Goal: Transaction & Acquisition: Purchase product/service

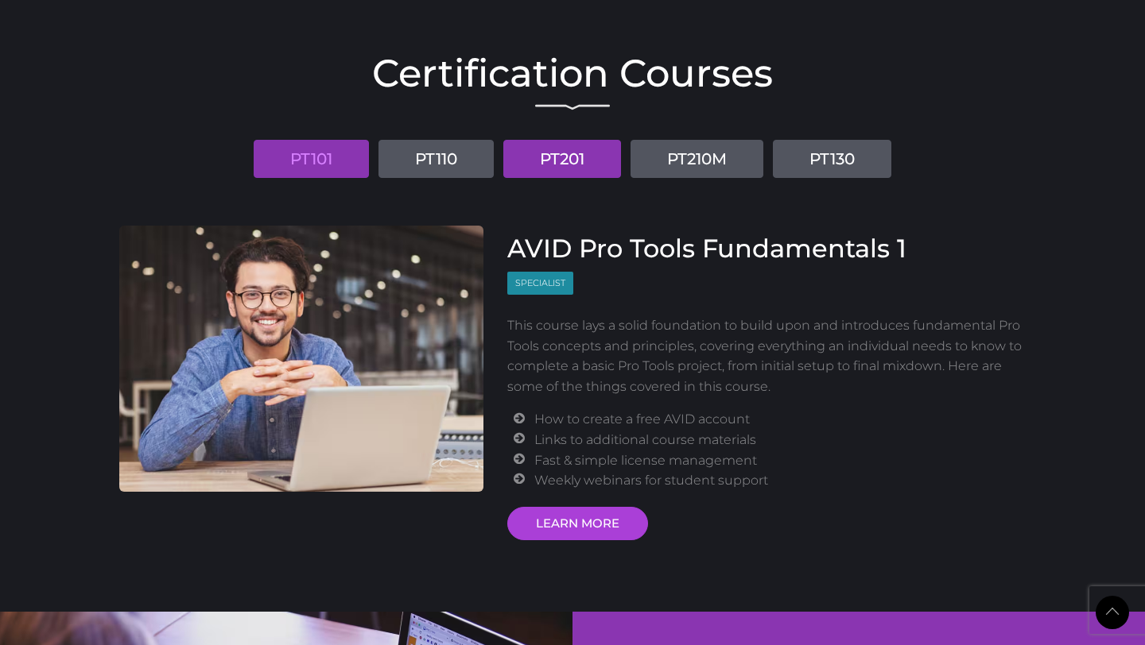
scroll to position [1931, 0]
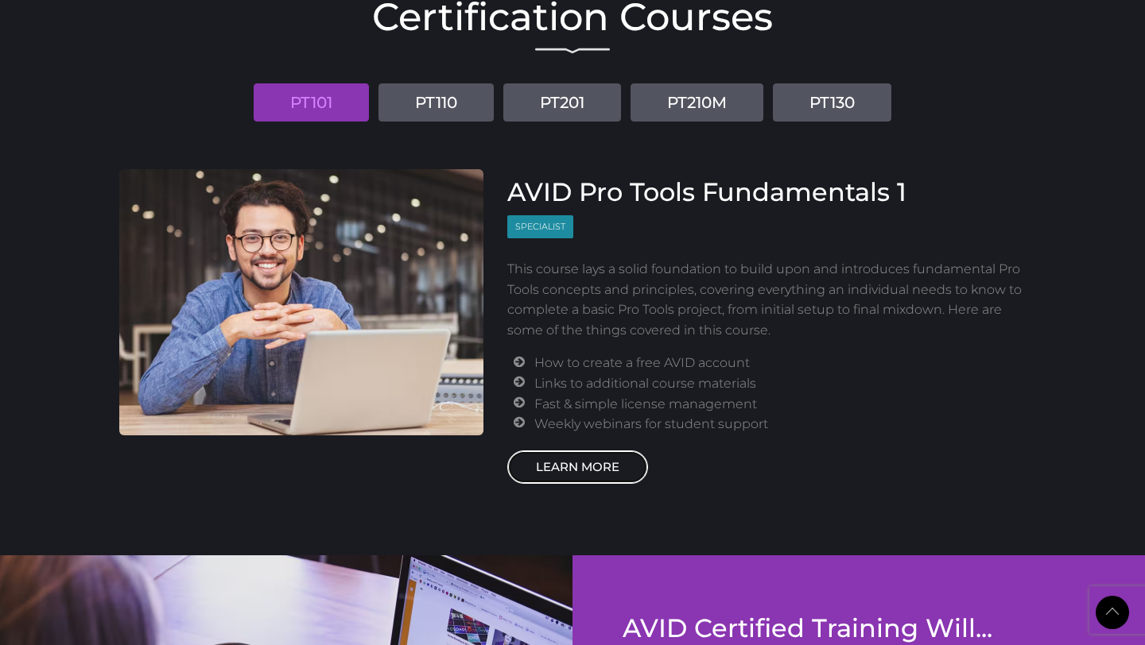
click at [577, 471] on link "LEARN MORE" at bounding box center [577, 467] width 141 height 33
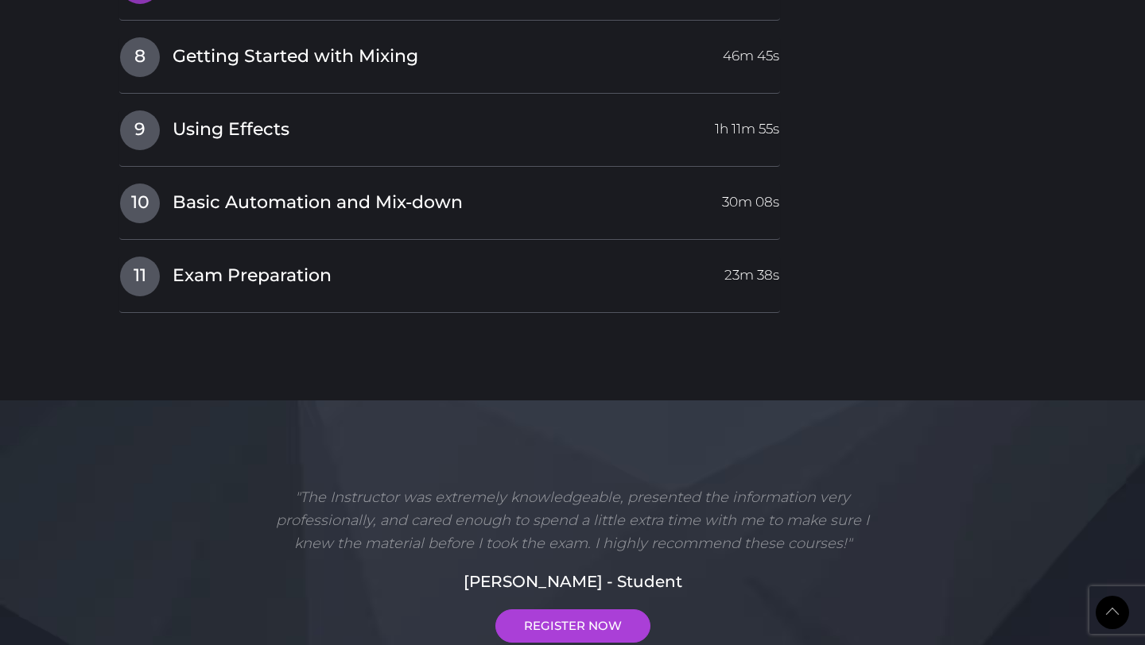
scroll to position [2495, 0]
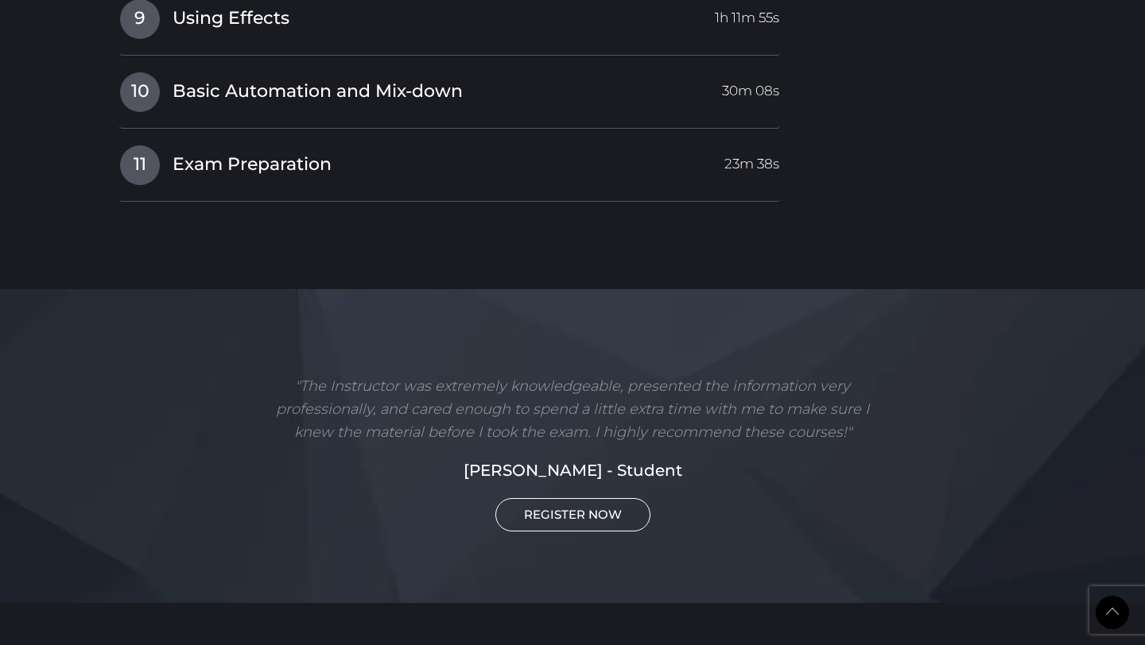
click at [595, 523] on link "REGISTER NOW" at bounding box center [572, 514] width 155 height 33
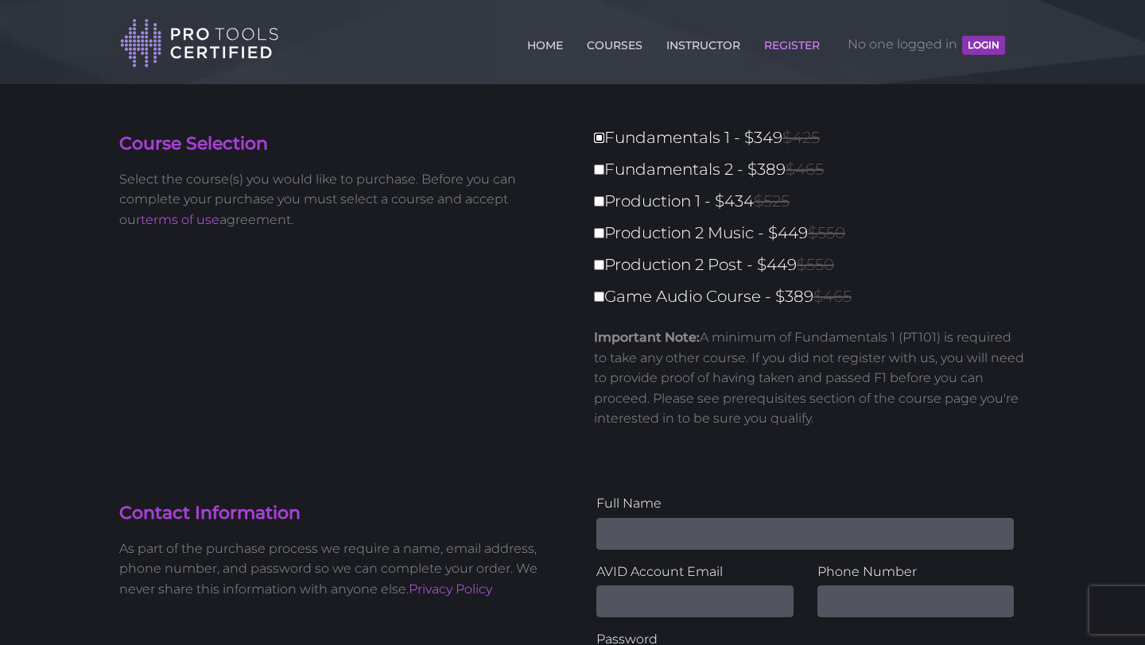
click at [602, 138] on input "Fundamentals 1 - $349 $425" at bounding box center [599, 138] width 10 height 10
checkbox input "true"
type input "349"
click at [602, 172] on input "Fundamentals 2 - $389 $465" at bounding box center [599, 170] width 10 height 10
checkbox input "true"
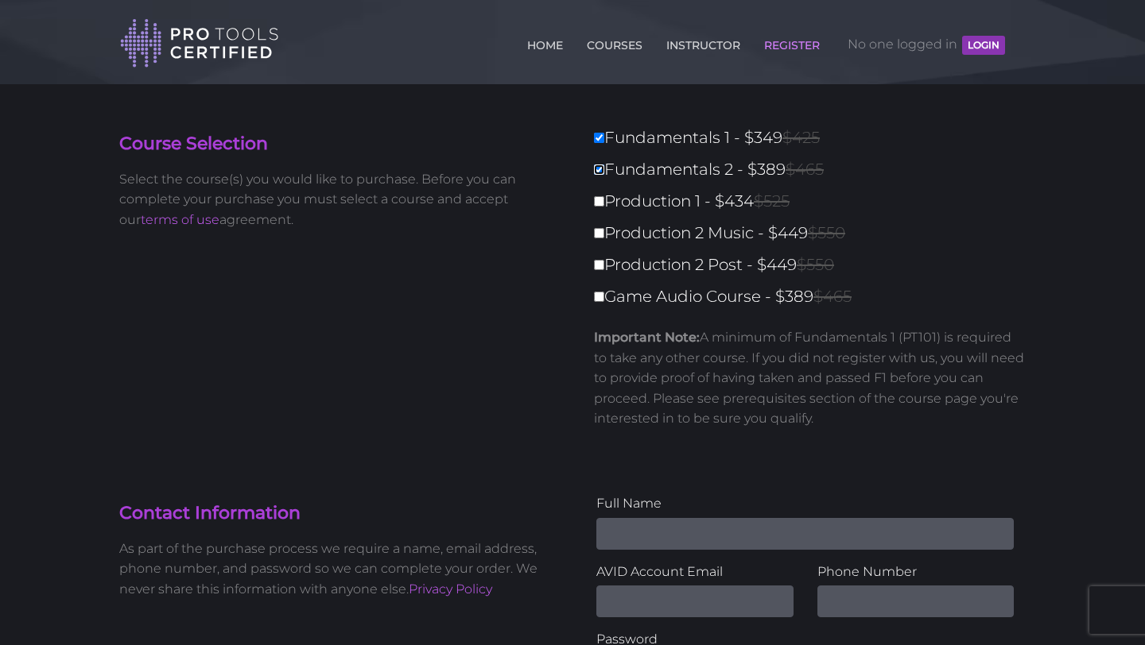
type input "738"
drag, startPoint x: 644, startPoint y: 362, endPoint x: 852, endPoint y: 380, distance: 209.0
click at [852, 380] on p "Important Note: A minimum of Fundamentals 1 (PT101) is required to take any oth…" at bounding box center [810, 378] width 432 height 102
click at [597, 171] on input "Fundamentals 2 - $389 $465" at bounding box center [599, 170] width 10 height 10
checkbox input "false"
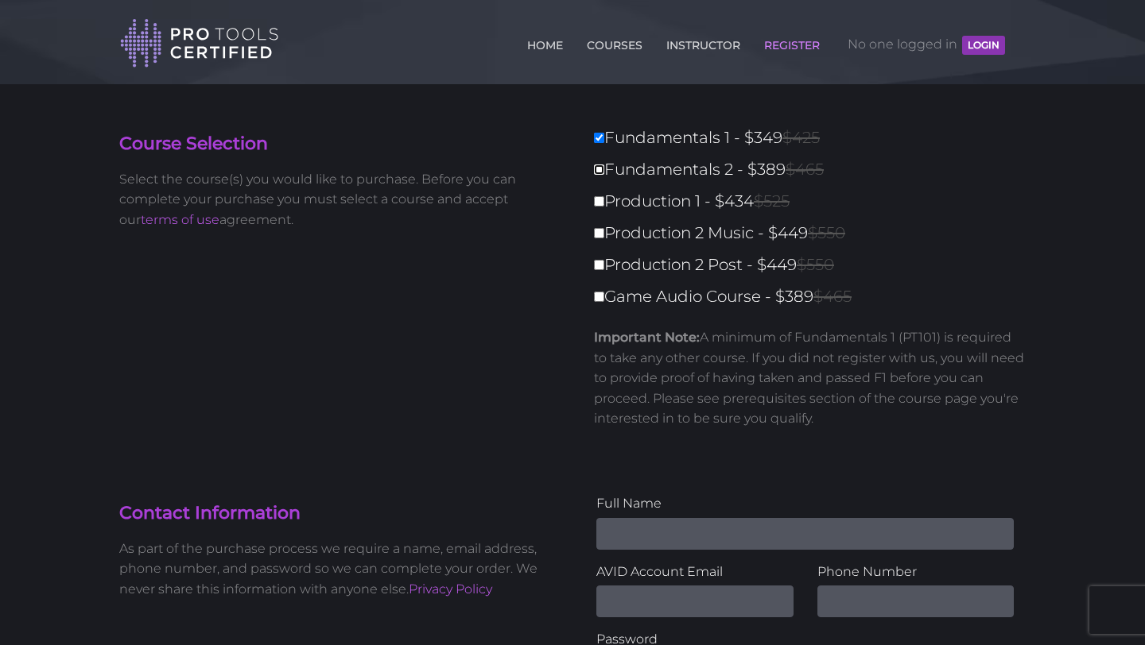
type input "349"
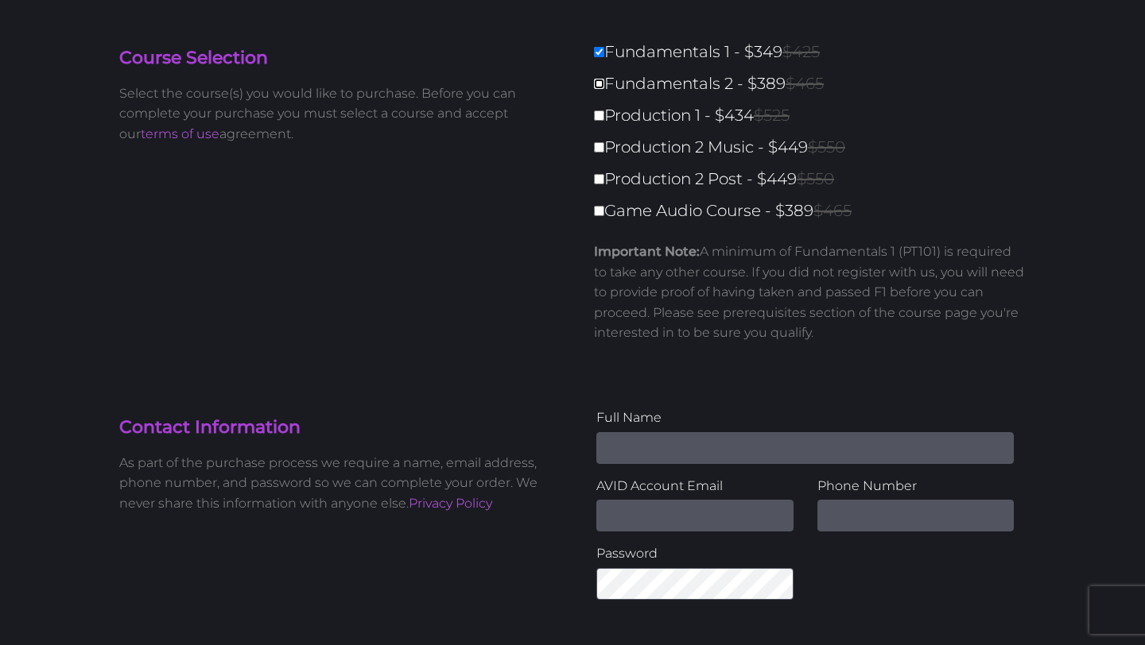
scroll to position [87, 0]
click at [686, 455] on input "Name" at bounding box center [804, 448] width 417 height 32
click at [665, 401] on section "Contact Information As part of the purchase process we require a name, email ad…" at bounding box center [572, 489] width 930 height 244
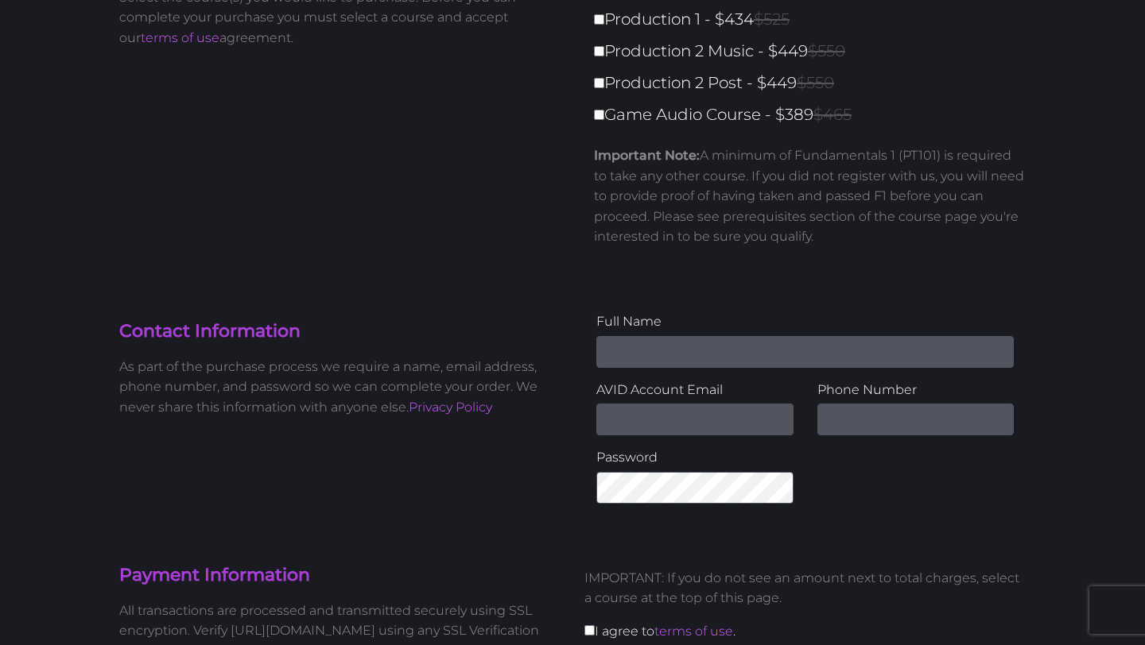
click at [731, 437] on div "AVID Account Email" at bounding box center [694, 414] width 221 height 68
click at [752, 415] on input "Email Address" at bounding box center [694, 420] width 197 height 32
type input "[EMAIL_ADDRESS][DOMAIN_NAME]"
type input "Dustin N Kellerman"
type input "2485153503"
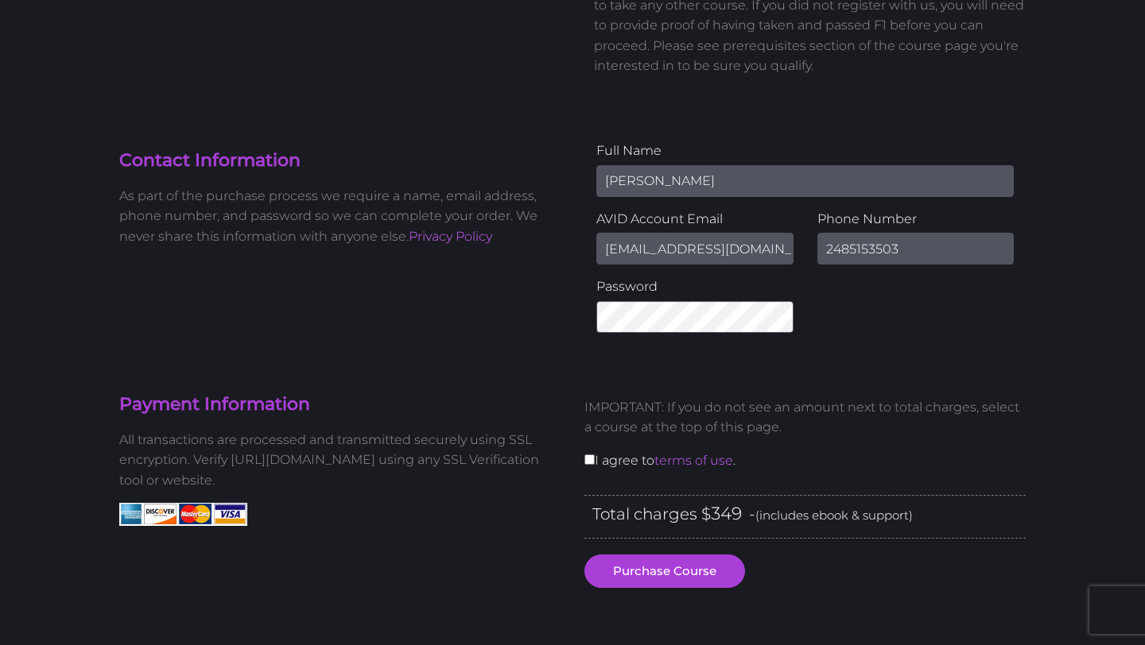
scroll to position [358, 0]
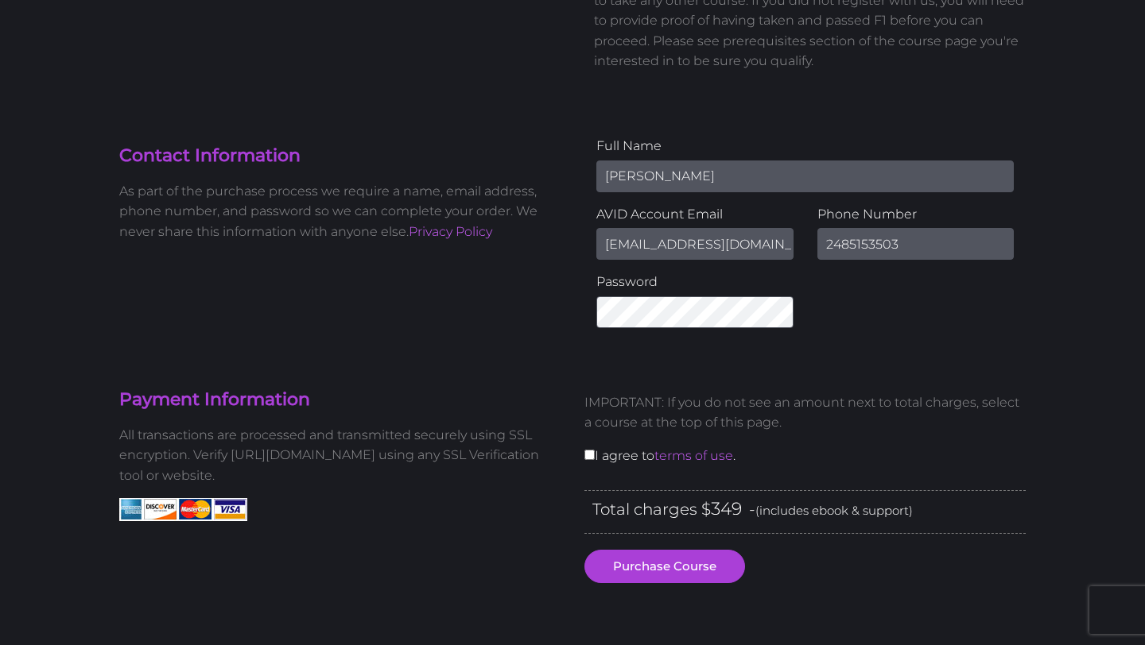
click at [607, 460] on div "IMPORTANT: If you do not see an amount next to total charges, select a course a…" at bounding box center [804, 435] width 465 height 110
click at [591, 458] on input "checkbox" at bounding box center [589, 455] width 10 height 10
checkbox input "true"
click at [647, 563] on button "Purchase Course" at bounding box center [664, 566] width 161 height 33
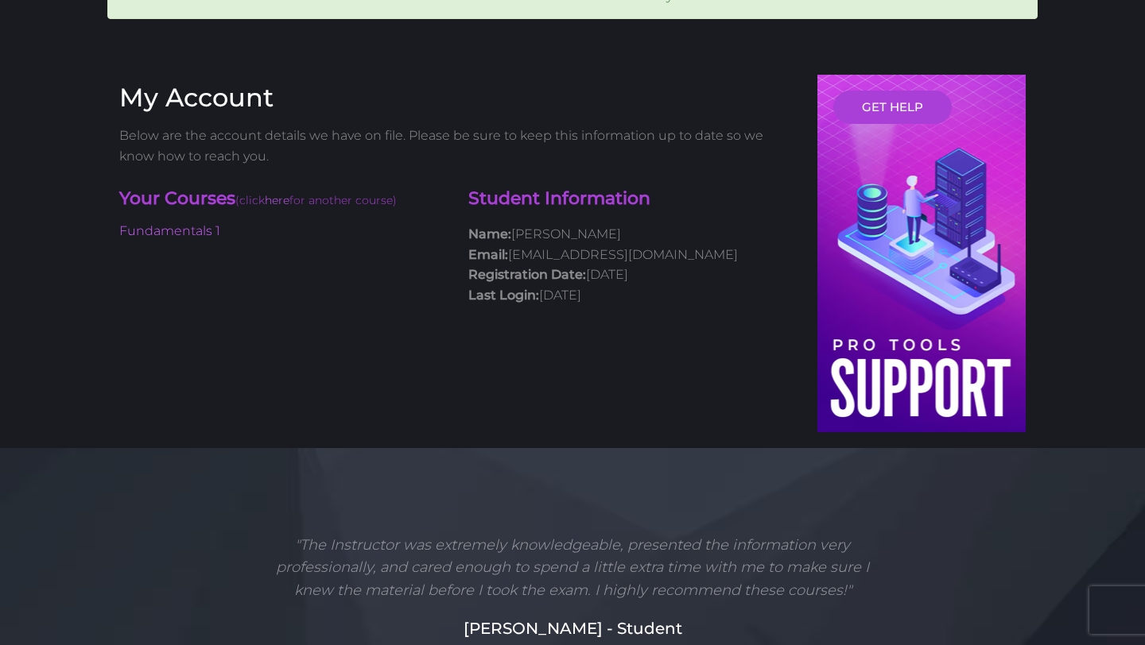
scroll to position [150, 0]
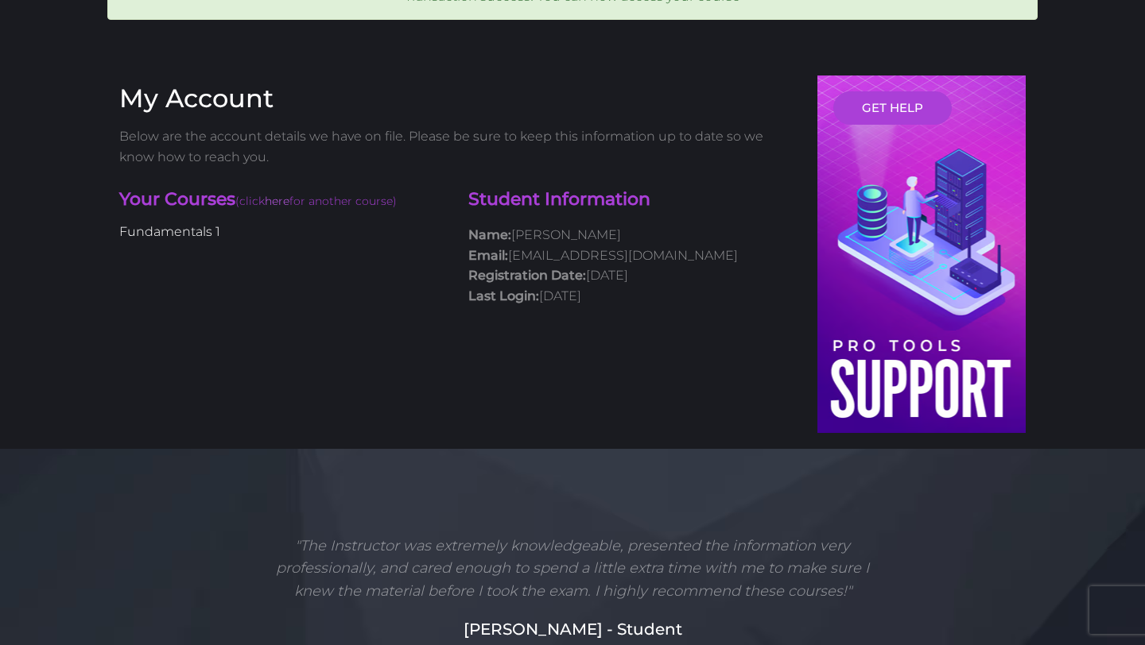
click at [155, 236] on link "Fundamentals 1" at bounding box center [169, 231] width 101 height 15
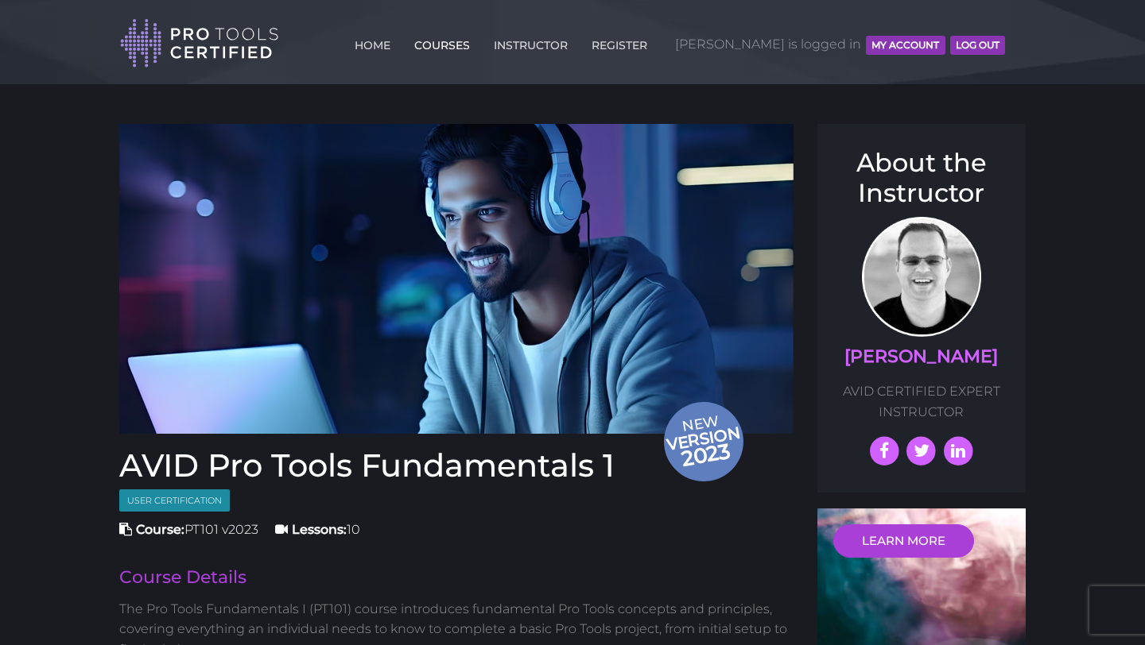
click at [474, 41] on link "COURSES" at bounding box center [442, 41] width 64 height 25
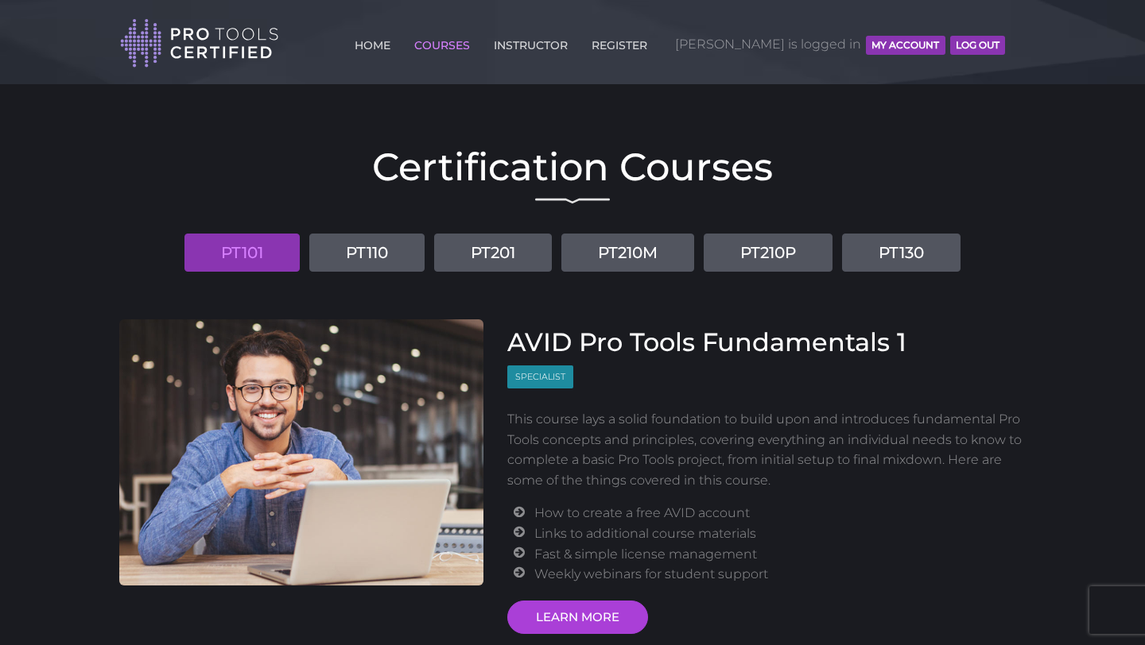
click at [924, 44] on button "MY ACCOUNT" at bounding box center [905, 45] width 79 height 19
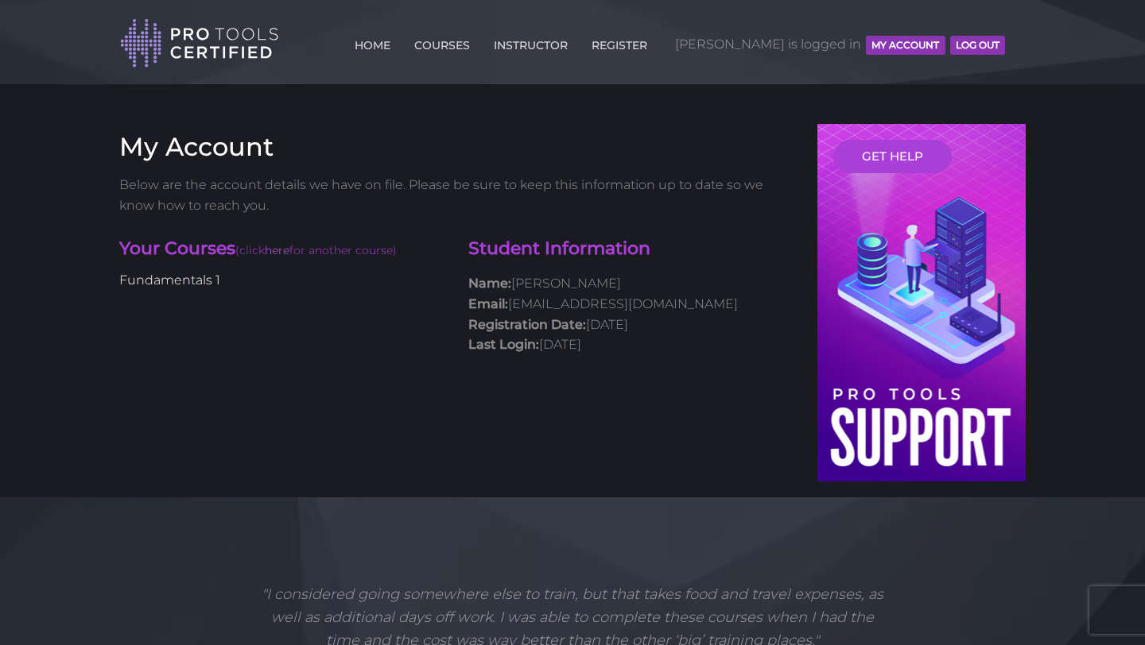
click at [188, 285] on link "Fundamentals 1" at bounding box center [169, 280] width 101 height 15
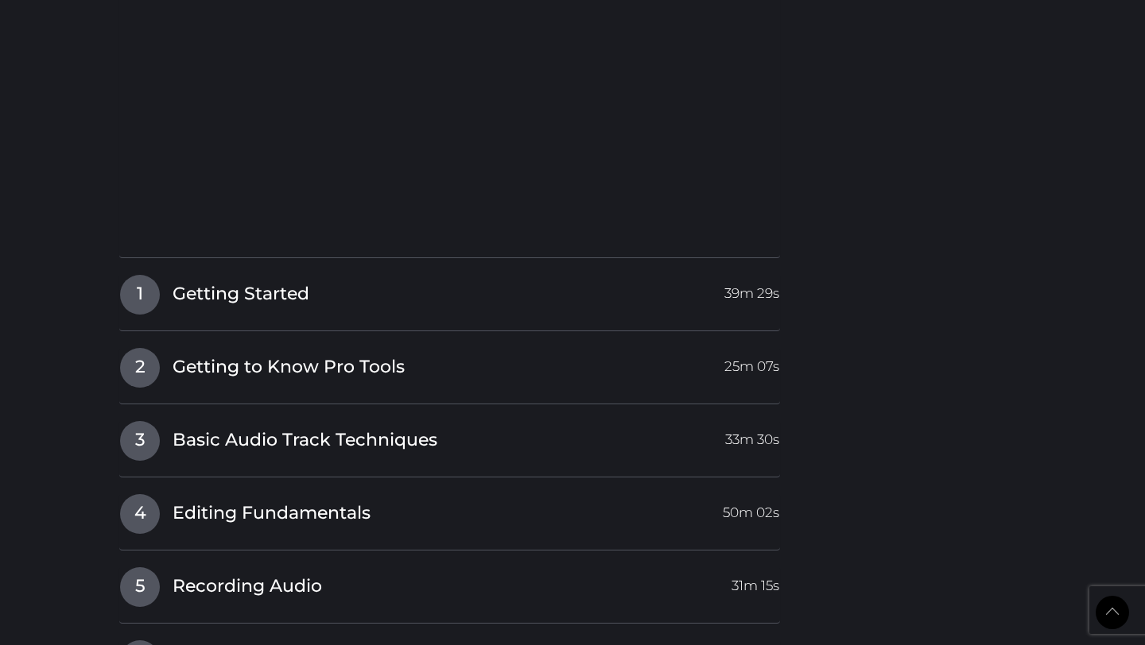
scroll to position [1633, 0]
click at [309, 373] on span "Getting to Know Pro Tools" at bounding box center [288, 368] width 232 height 25
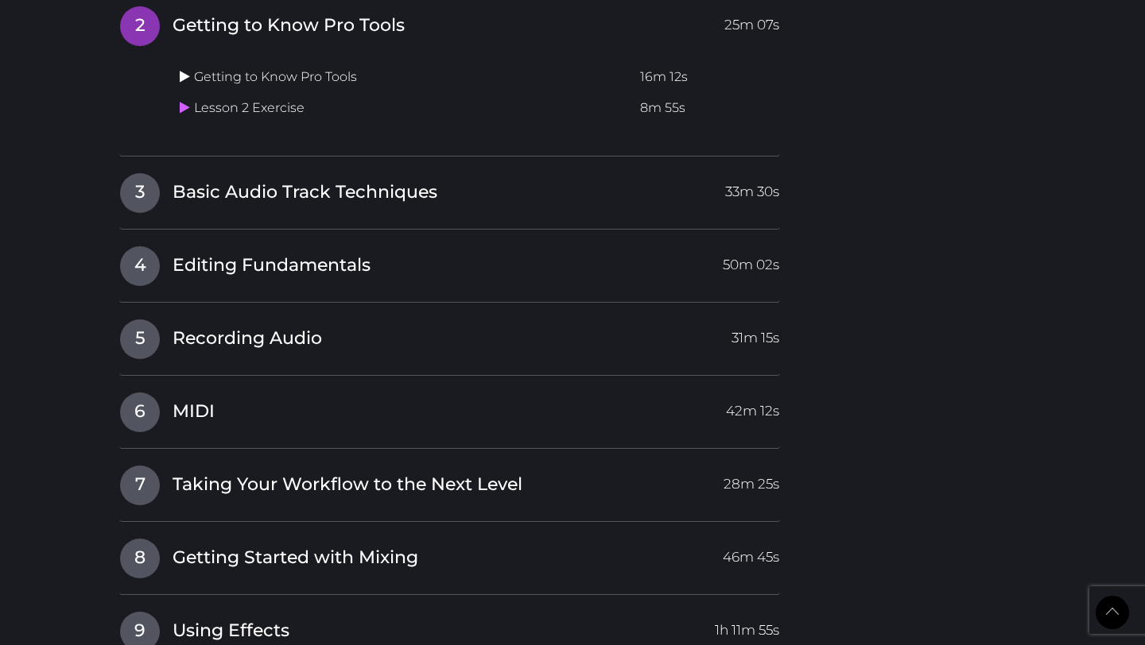
click at [181, 79] on icon at bounding box center [185, 76] width 10 height 13
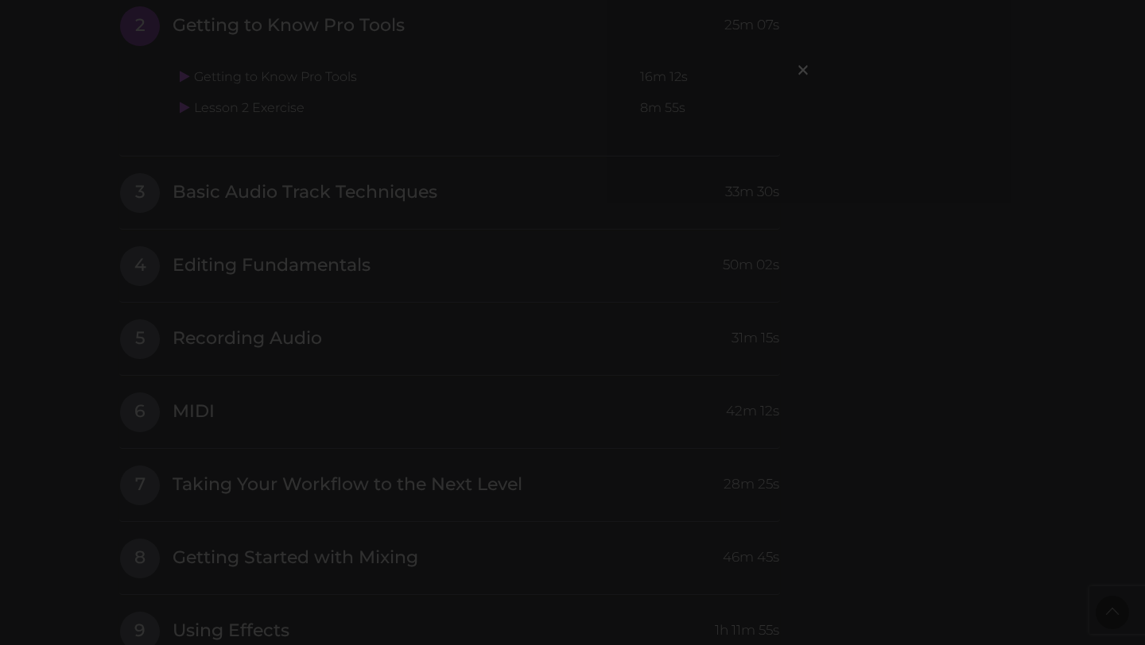
click at [879, 314] on div "×" at bounding box center [572, 322] width 1145 height 645
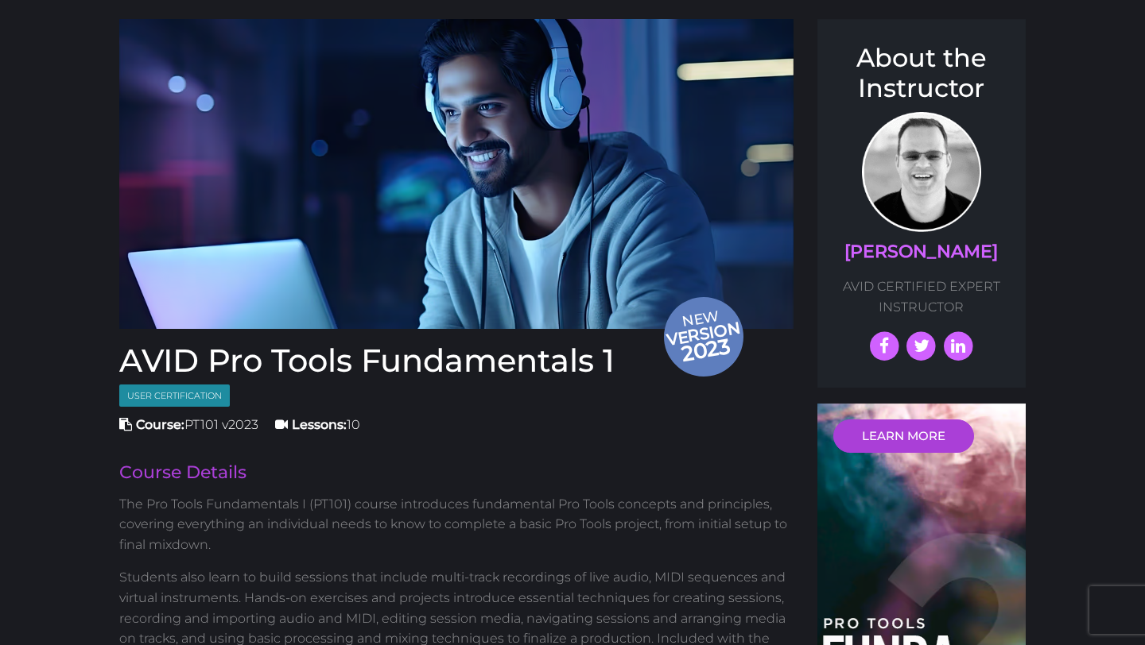
scroll to position [0, 0]
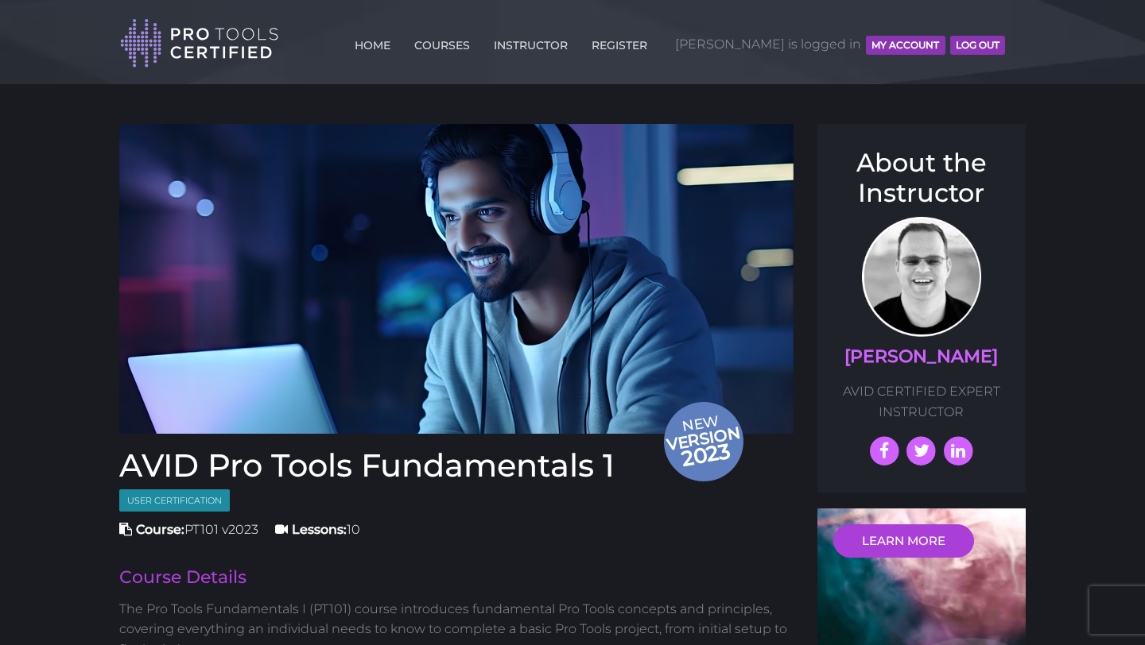
click at [916, 44] on button "MY ACCOUNT" at bounding box center [905, 45] width 79 height 19
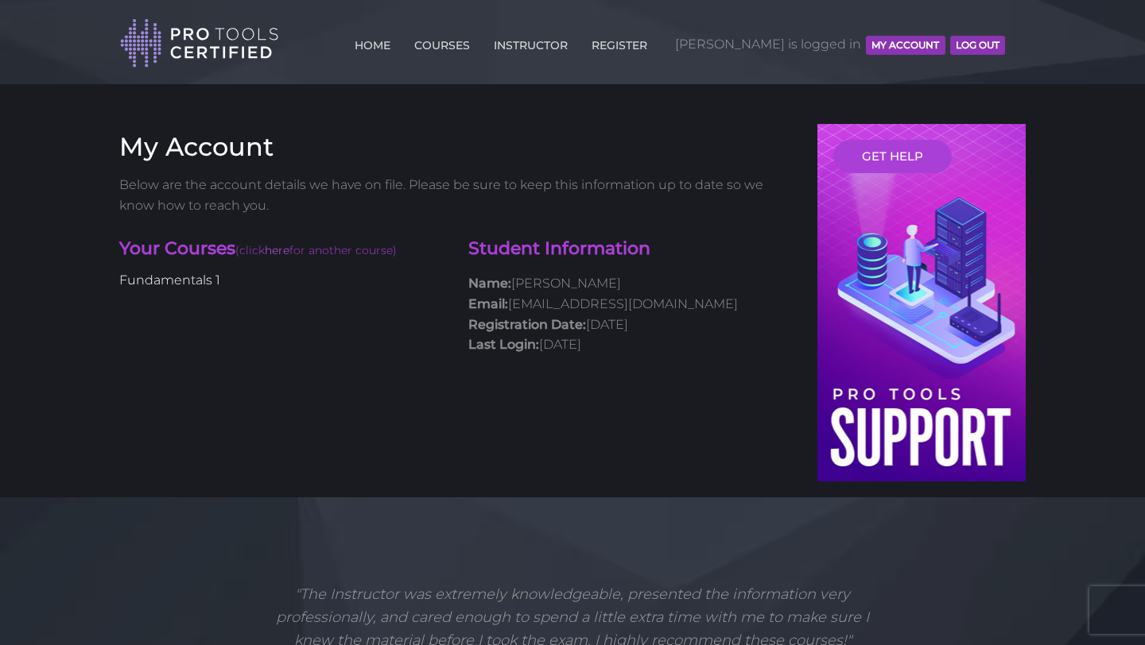
click at [181, 285] on link "Fundamentals 1" at bounding box center [169, 280] width 101 height 15
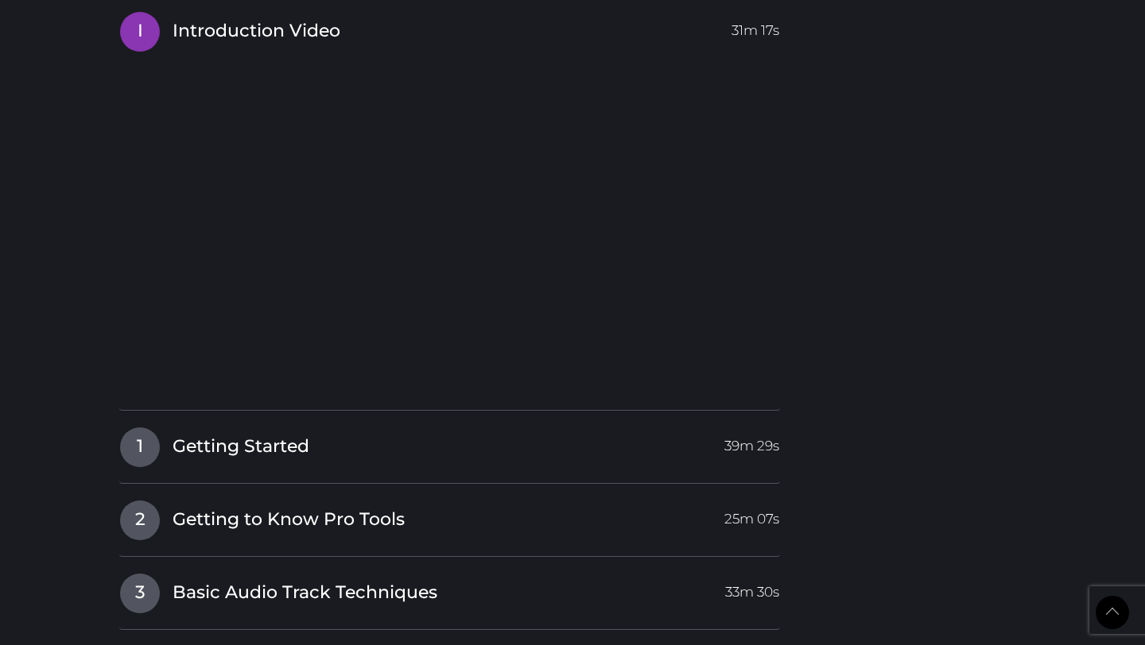
scroll to position [1497, 0]
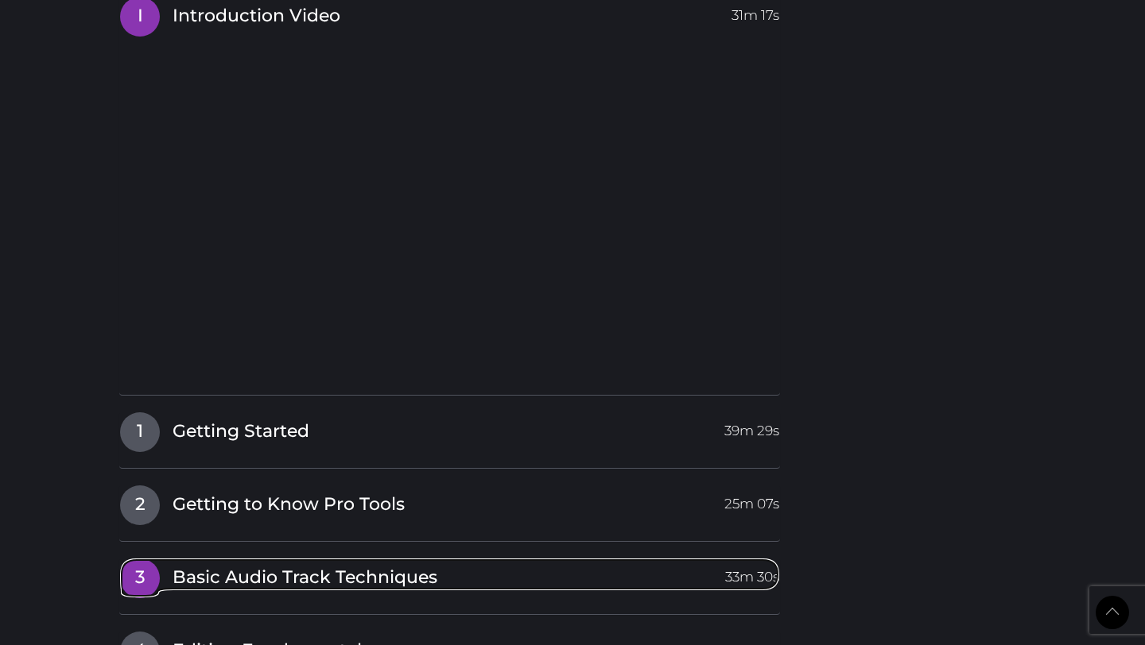
click at [421, 587] on span "Basic Audio Track Techniques" at bounding box center [304, 578] width 265 height 25
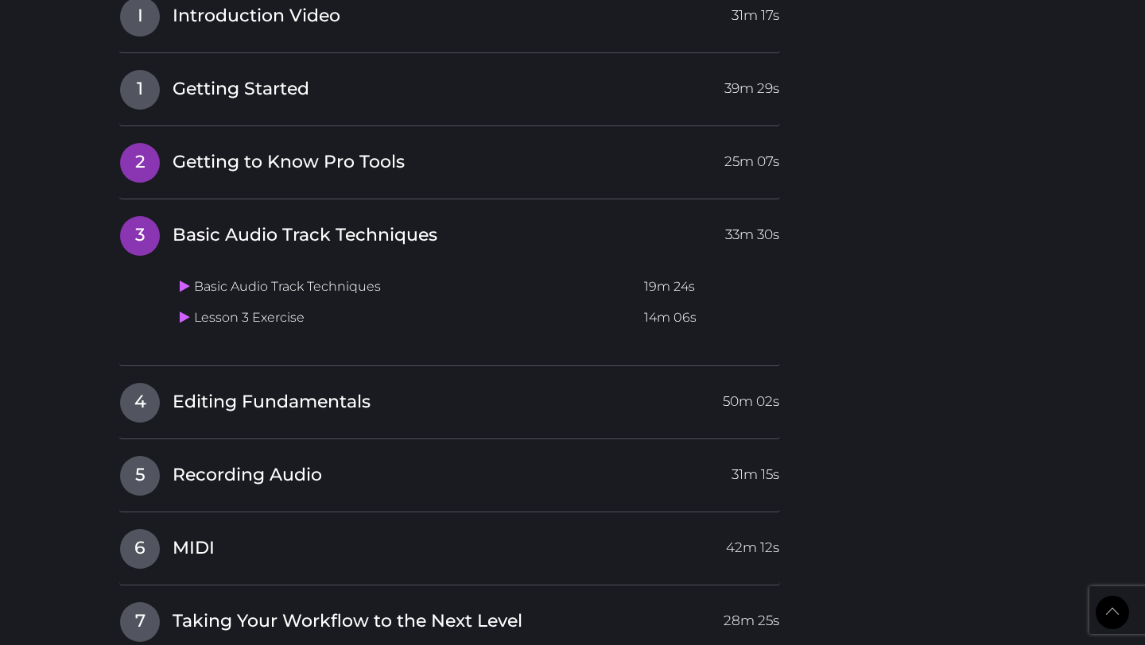
click at [326, 146] on link "2 Getting to Know Pro Tools 25m 07s" at bounding box center [449, 158] width 660 height 33
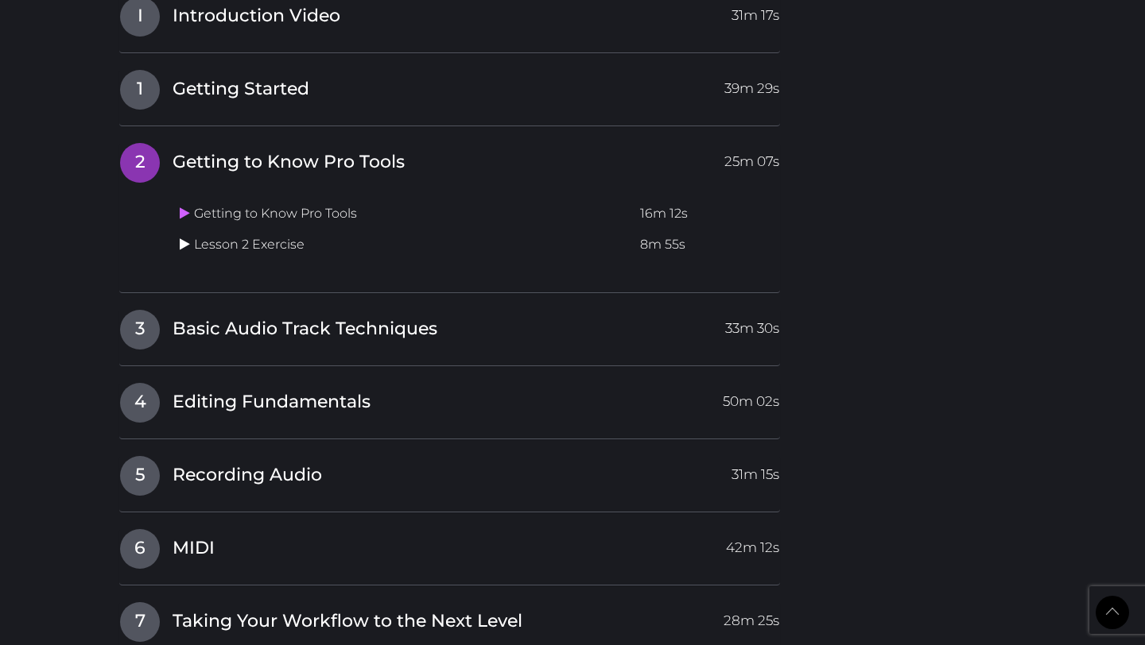
click at [186, 246] on icon at bounding box center [185, 244] width 10 height 13
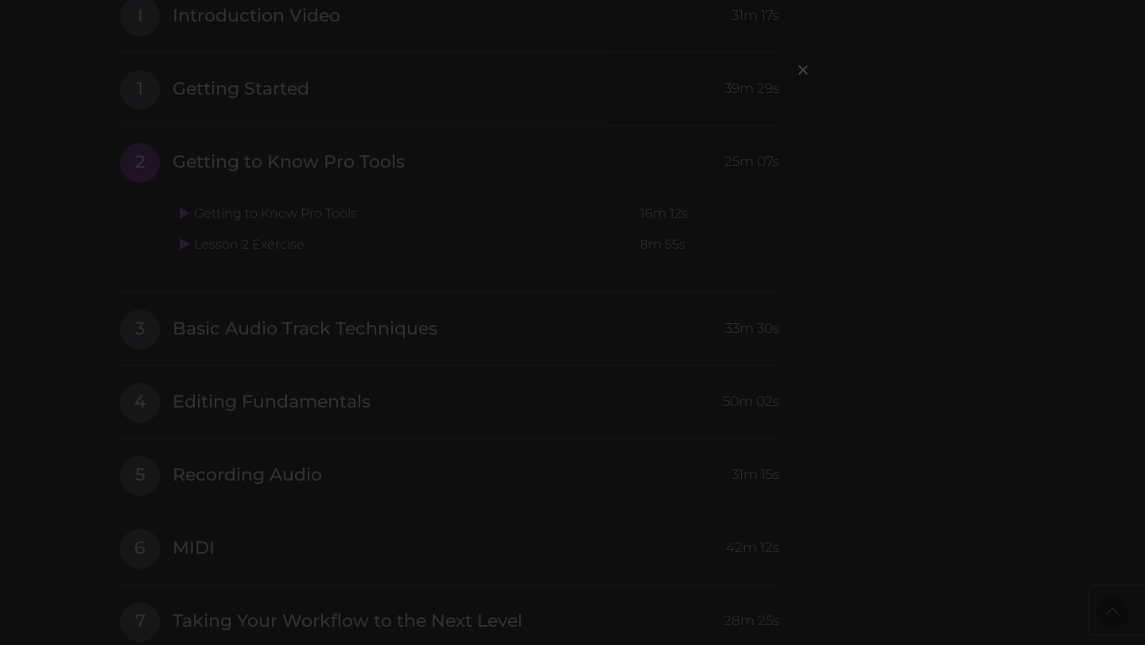
click at [421, 393] on div "×" at bounding box center [572, 322] width 1145 height 645
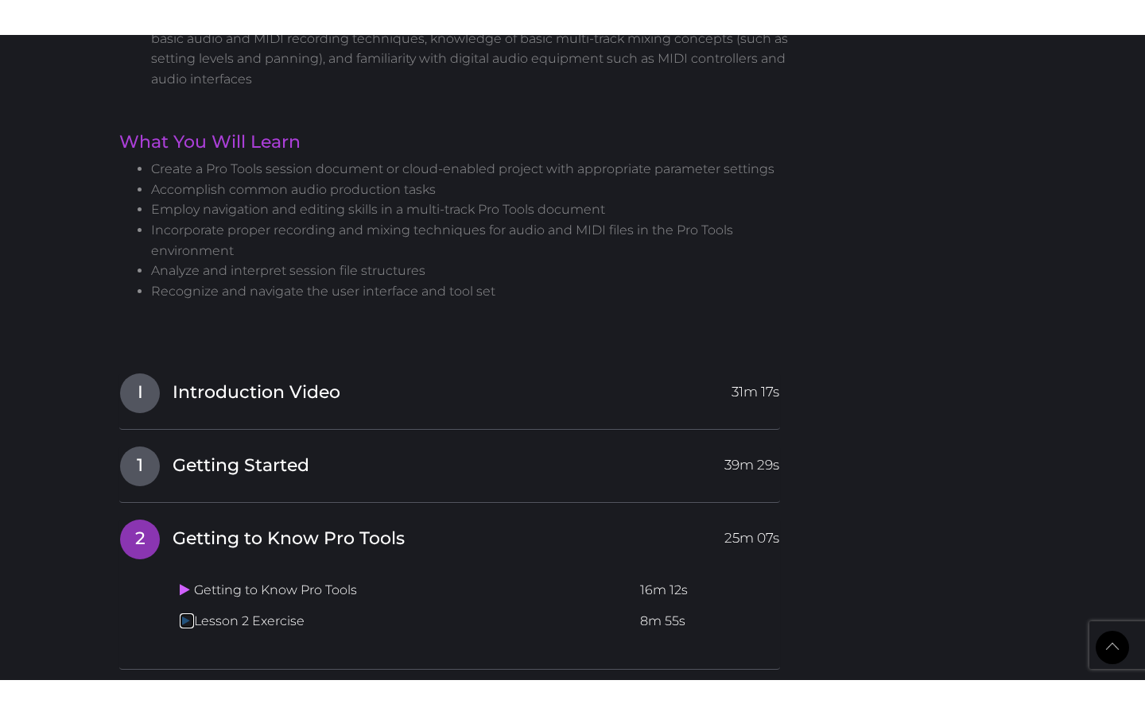
scroll to position [1171, 0]
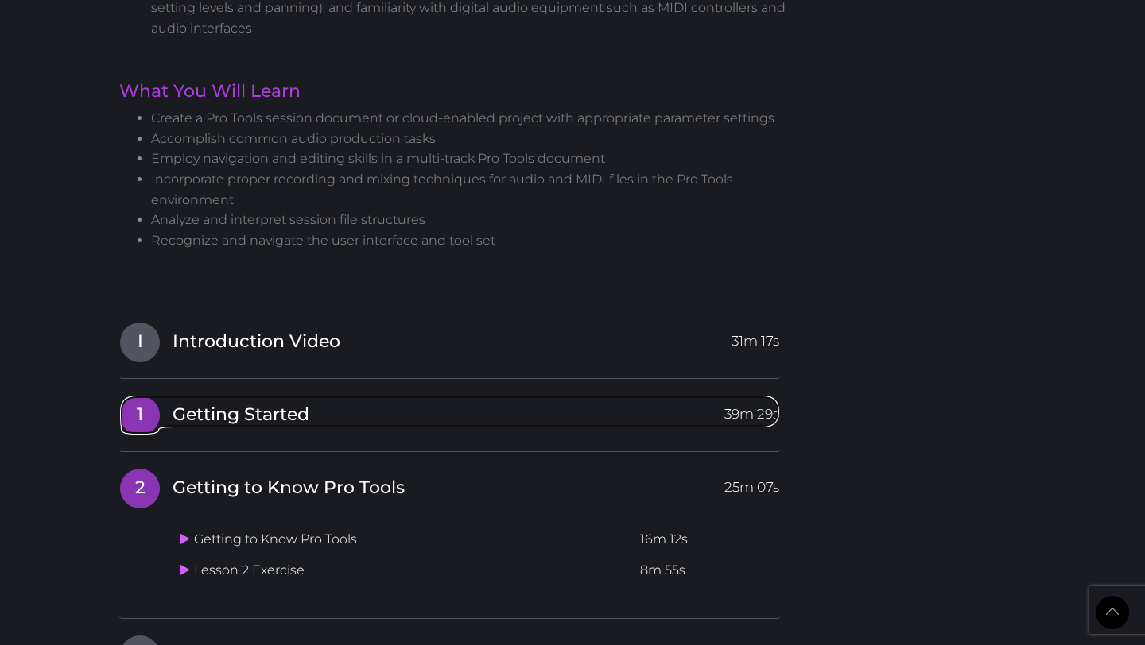
click at [641, 422] on link "1 Getting Started 39m 29s" at bounding box center [449, 411] width 660 height 33
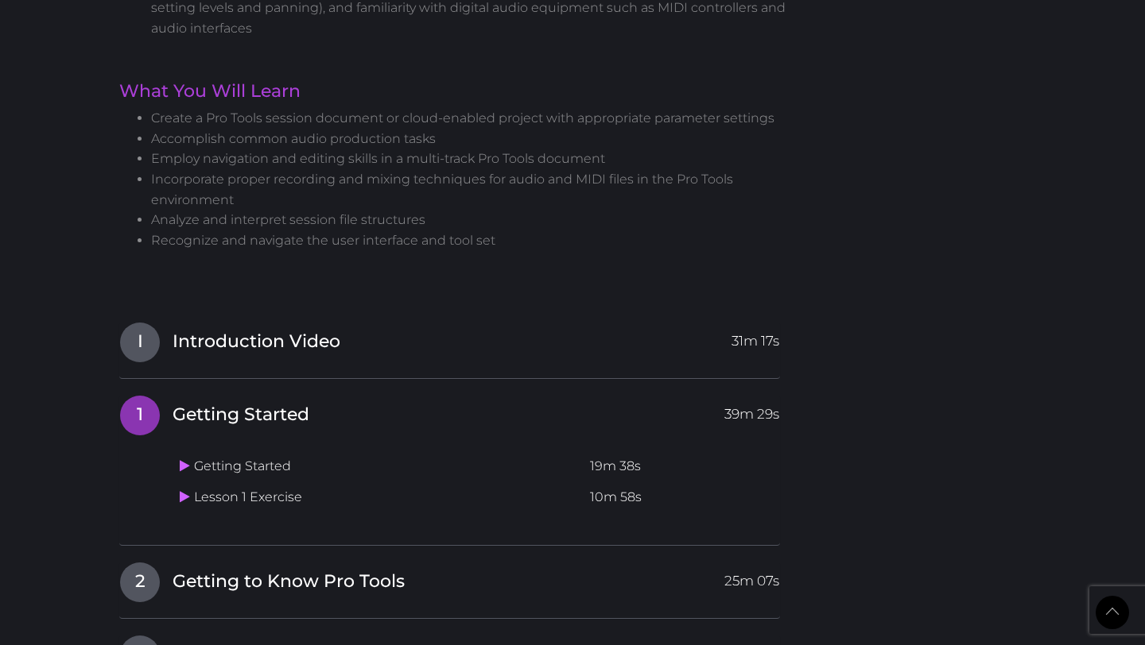
click at [251, 501] on td "Lesson 1 Exercise" at bounding box center [378, 497] width 410 height 31
click at [181, 502] on icon at bounding box center [185, 496] width 10 height 13
